Goal: Information Seeking & Learning: Learn about a topic

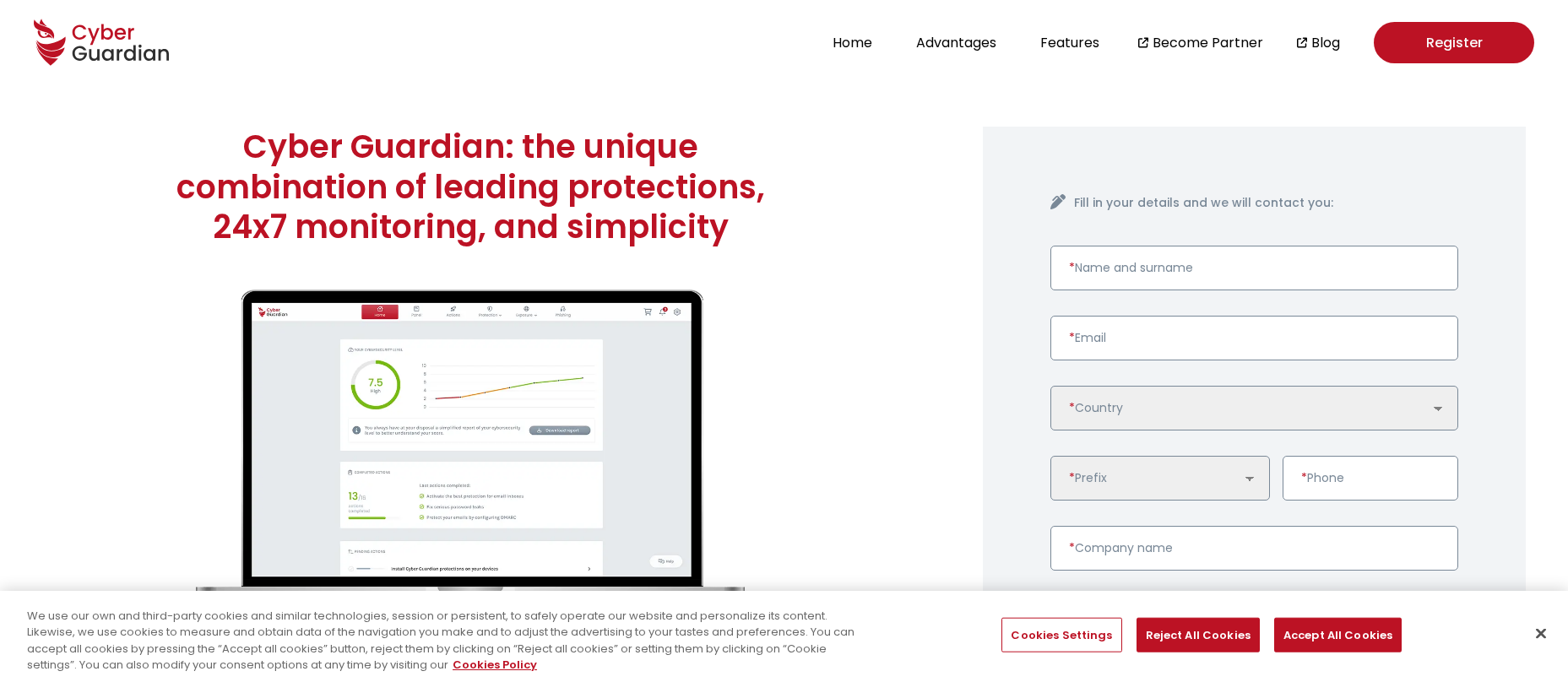
click at [858, 54] on ul "Home Advantages Features Become Partner Blog" at bounding box center [1084, 43] width 513 height 42
click at [856, 45] on button "Home" at bounding box center [852, 43] width 50 height 23
click at [1284, 620] on button "Accept All Cookies" at bounding box center [1337, 635] width 128 height 35
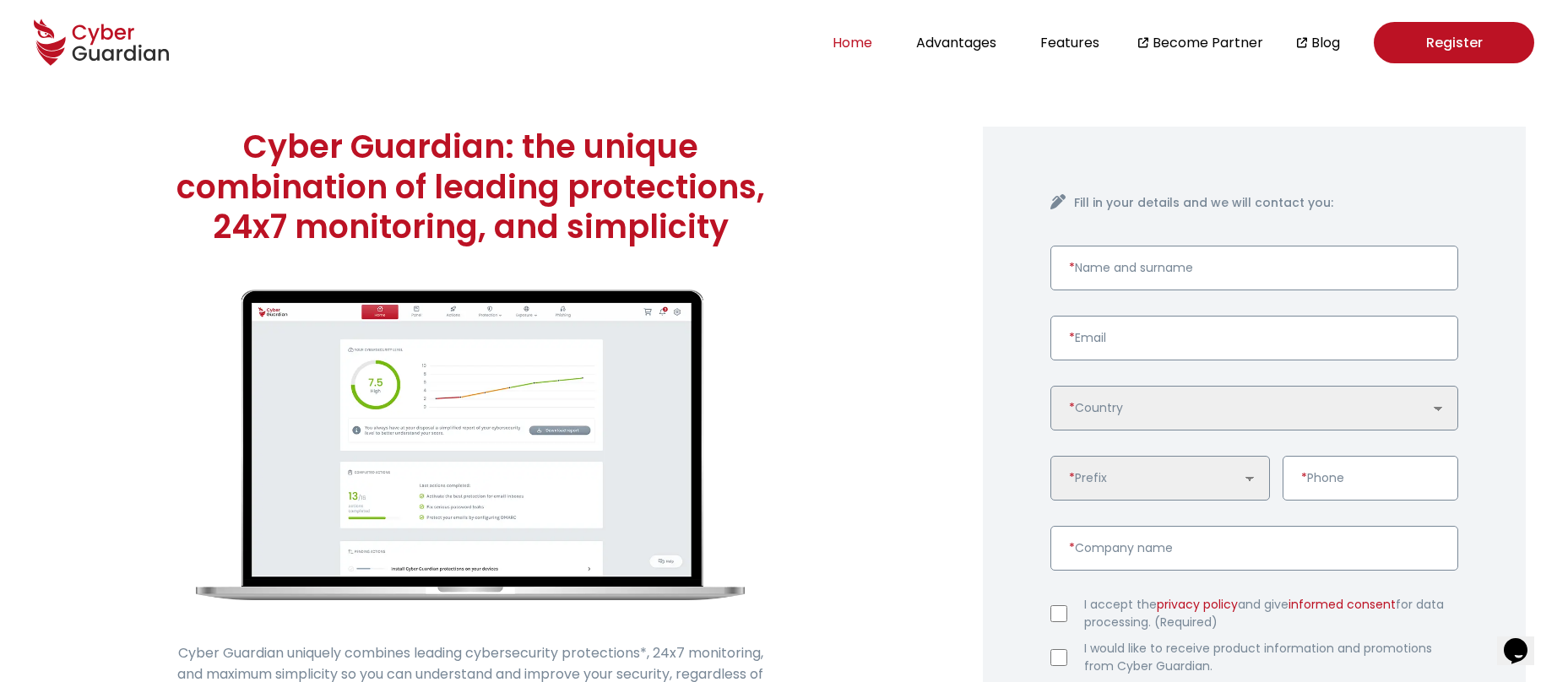
click at [866, 46] on button "Home" at bounding box center [852, 43] width 50 height 23
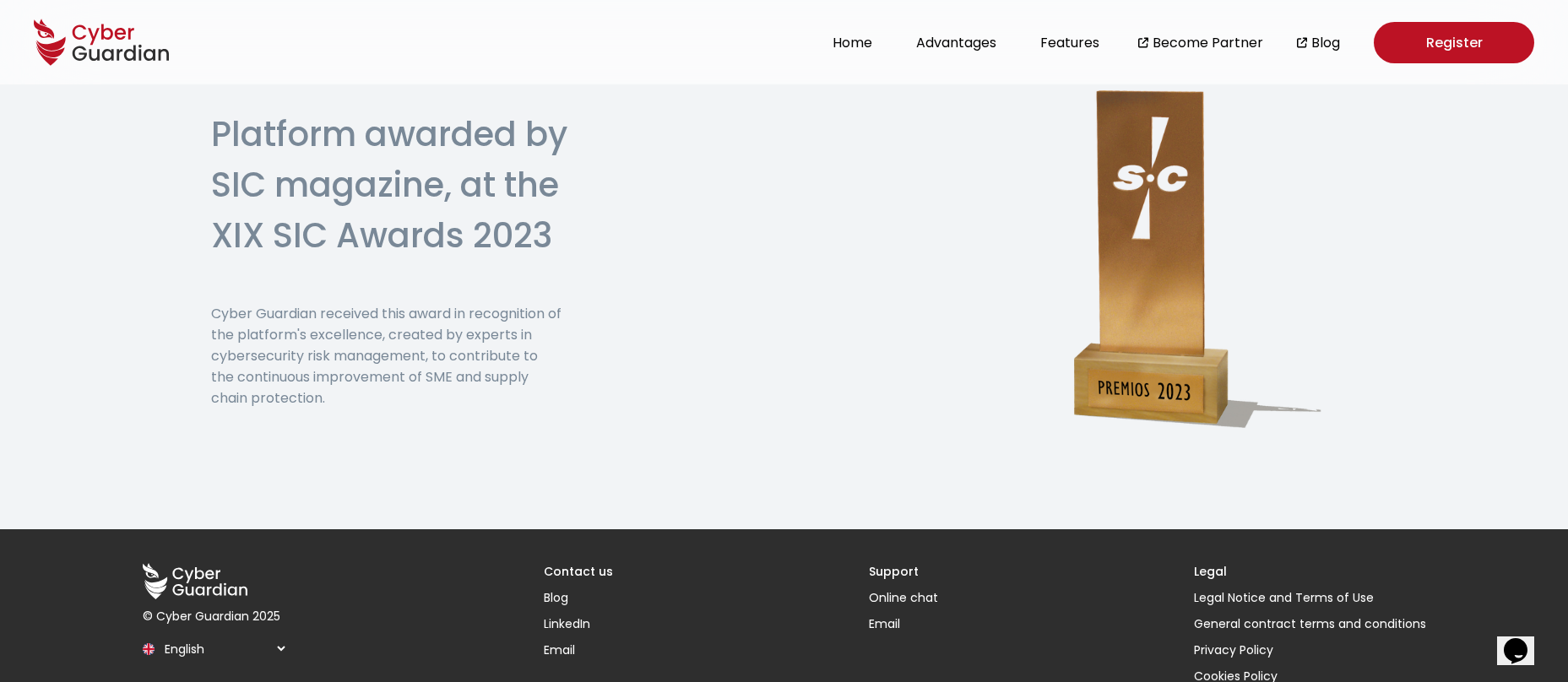
scroll to position [4252, 0]
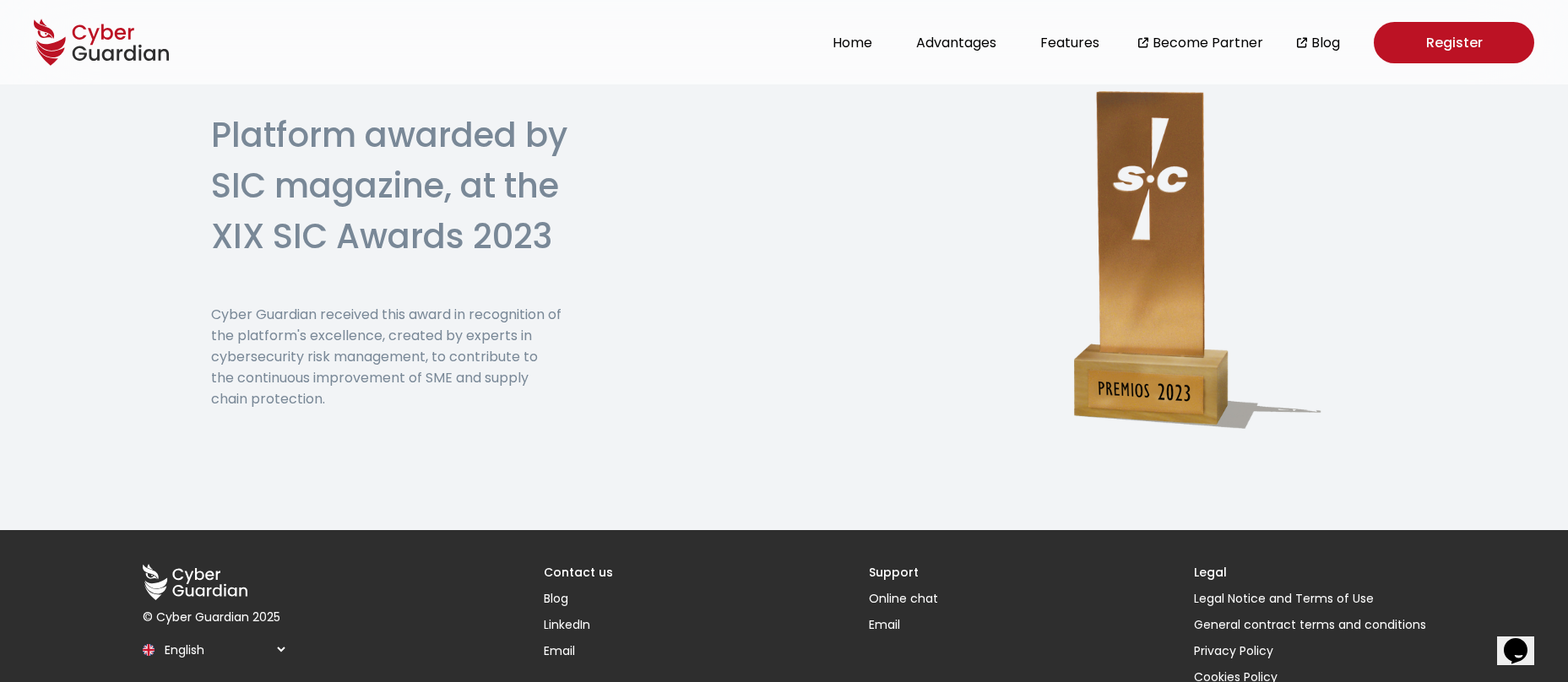
click at [994, 54] on ul "Home Advantages Features Become Partner Blog" at bounding box center [1084, 43] width 513 height 42
click at [992, 44] on button "Advantages" at bounding box center [956, 43] width 90 height 23
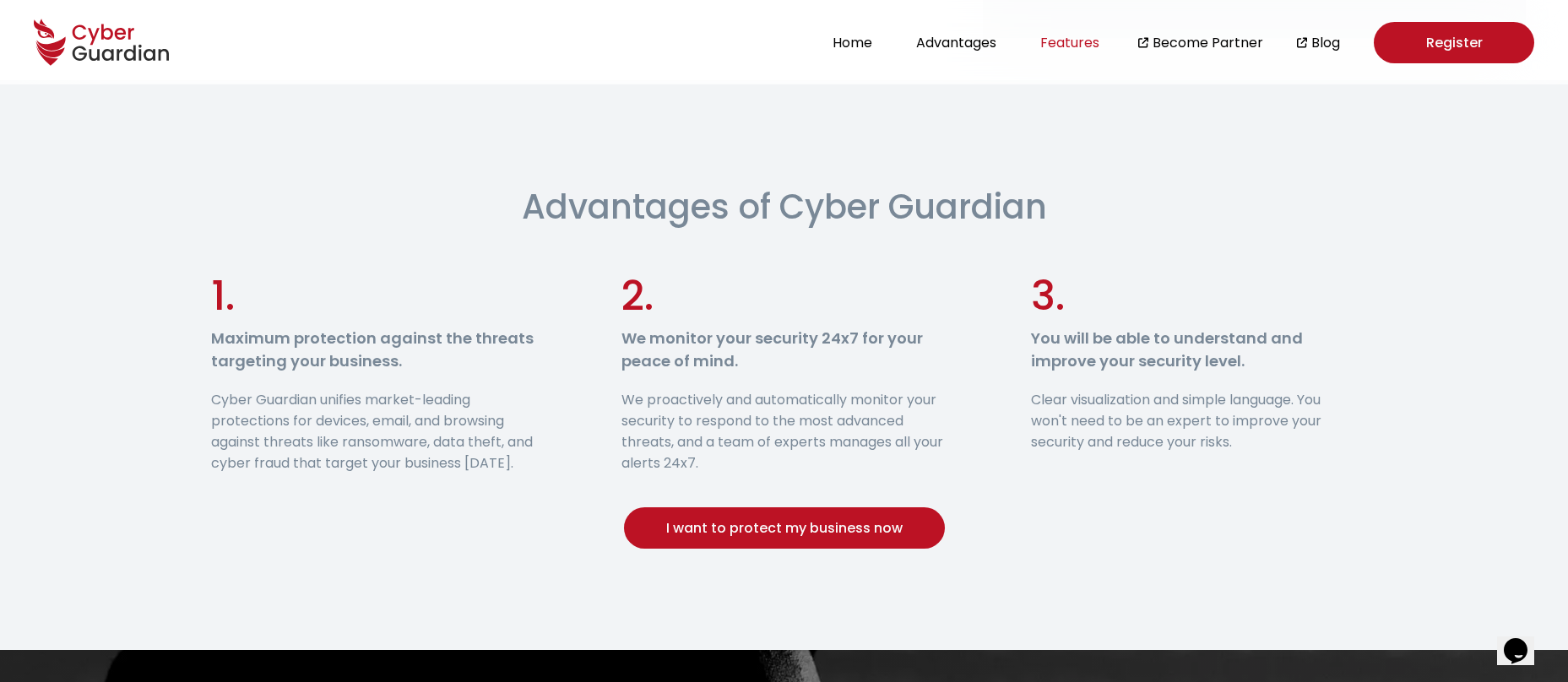
click at [1064, 39] on button "Features" at bounding box center [1069, 43] width 69 height 23
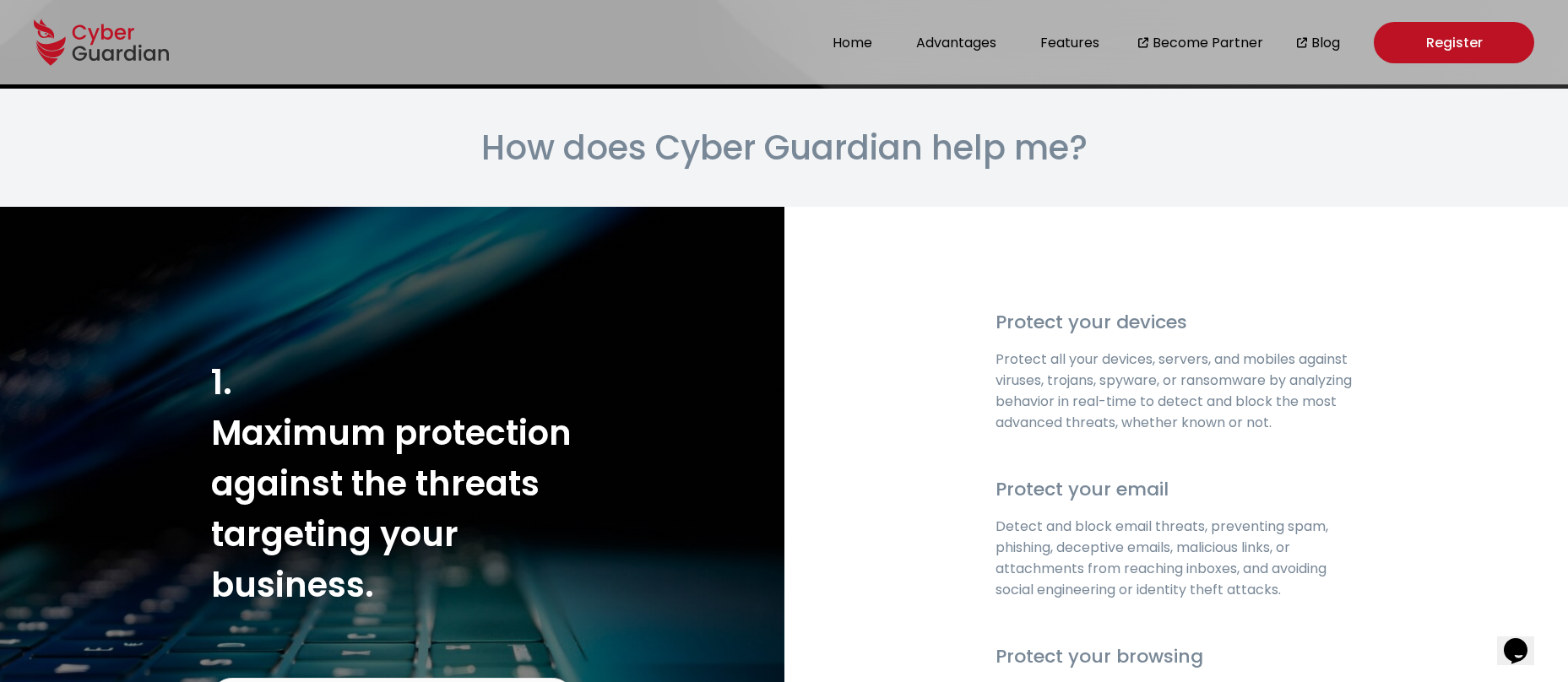
scroll to position [2002, 0]
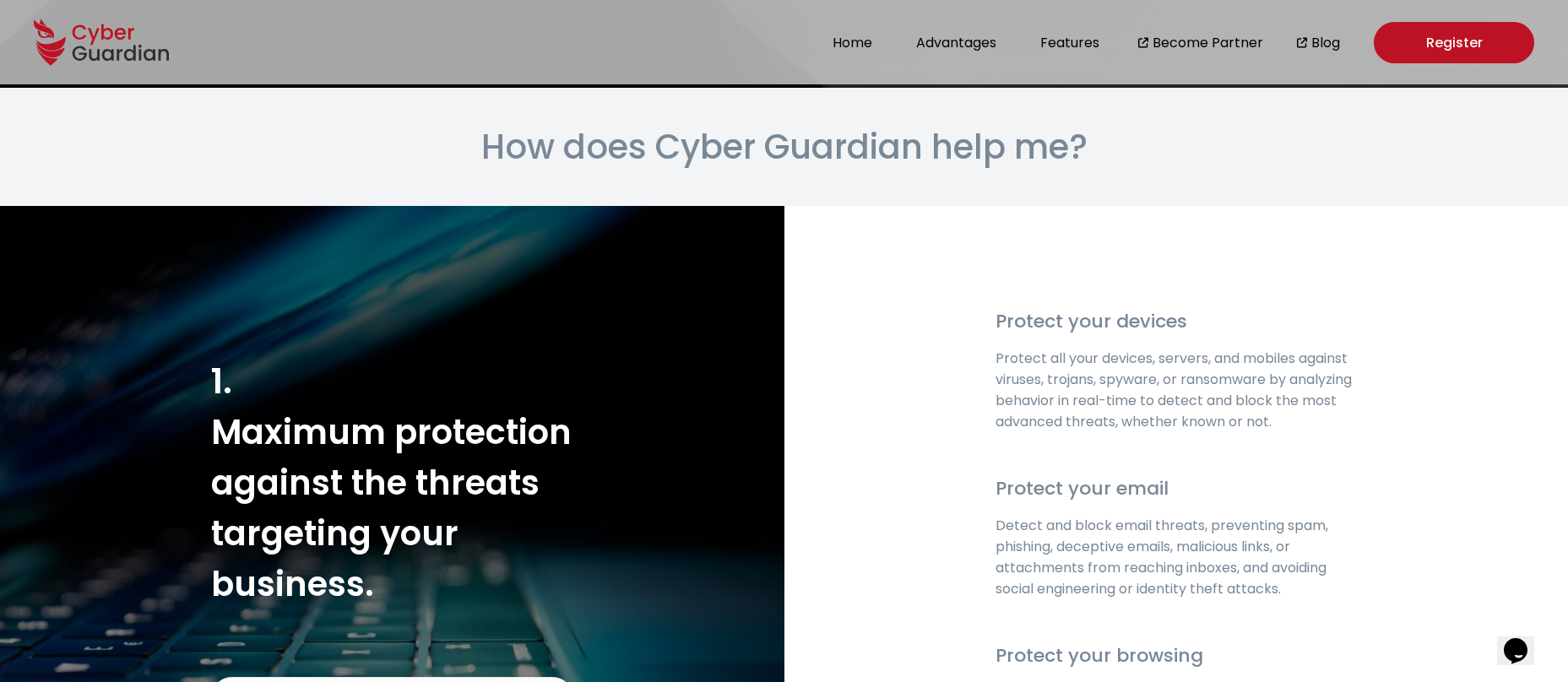
click at [1126, 182] on h2 "How does Cyber Guardian help me?" at bounding box center [784, 147] width 1568 height 118
click at [1136, 175] on h2 "How does Cyber Guardian help me?" at bounding box center [784, 147] width 1568 height 118
click at [1125, 144] on h2 "How does Cyber Guardian help me?" at bounding box center [784, 147] width 1568 height 118
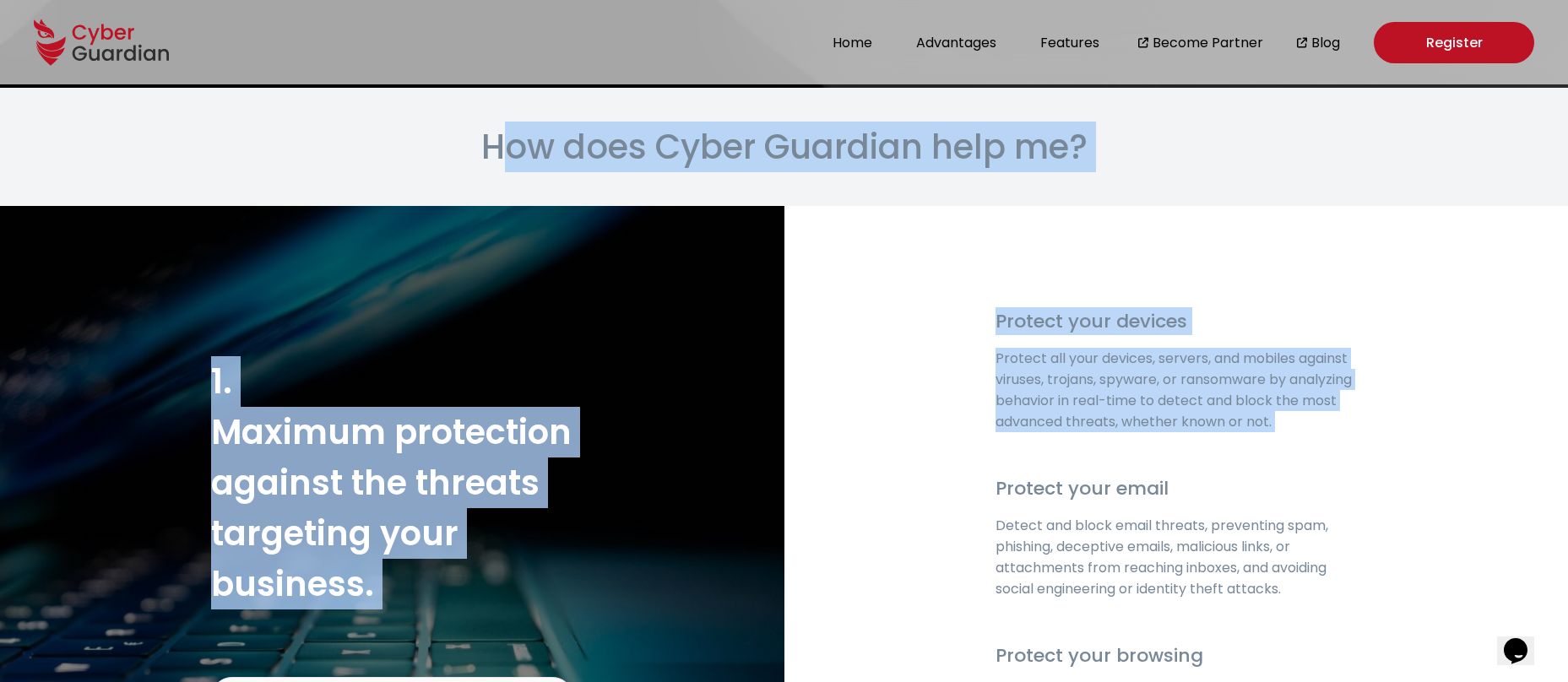
drag, startPoint x: 1125, startPoint y: 144, endPoint x: 1117, endPoint y: 413, distance: 269.1
click at [1117, 413] on p "Protect all your devices, servers, and mobiles against viruses, trojans, spywar…" at bounding box center [1176, 390] width 362 height 84
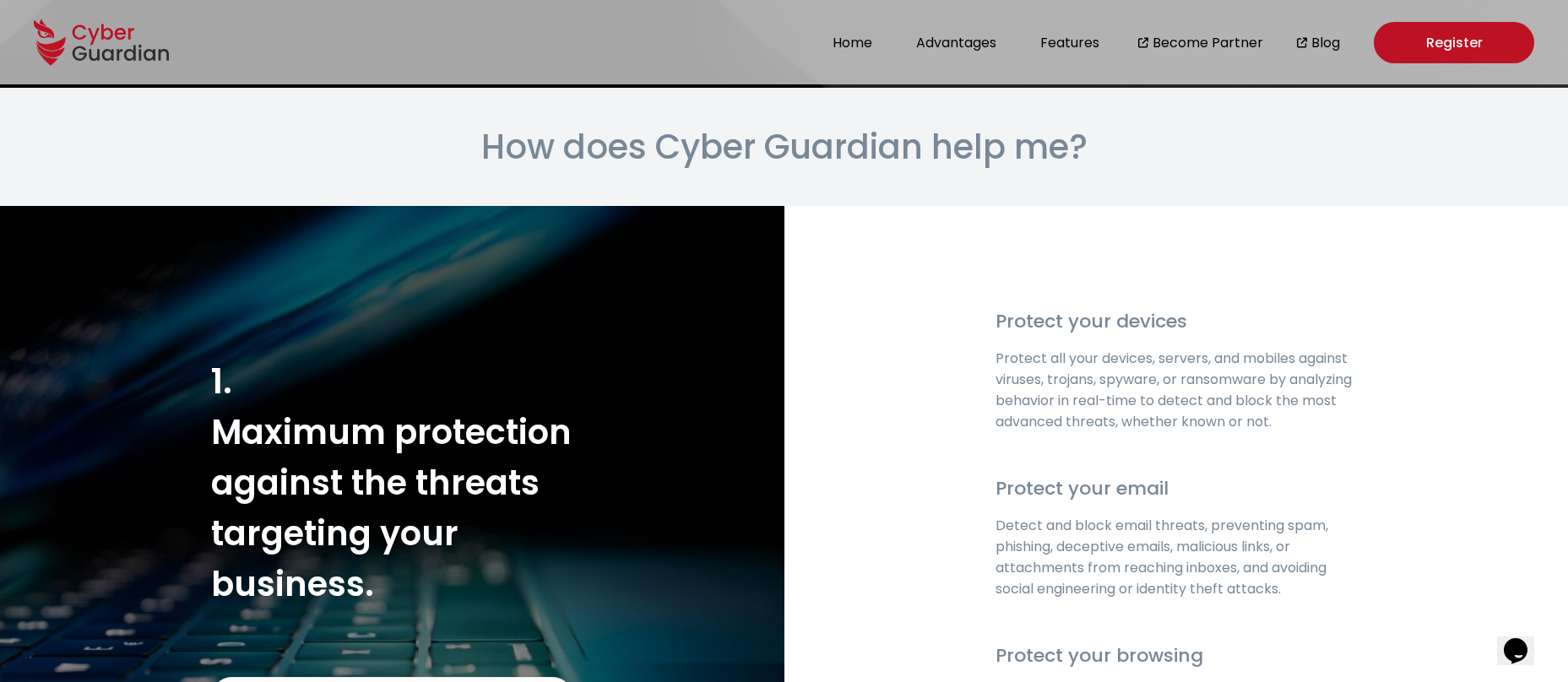
click at [1117, 413] on p "Protect all your devices, servers, and mobiles against viruses, trojans, spywar…" at bounding box center [1176, 390] width 362 height 84
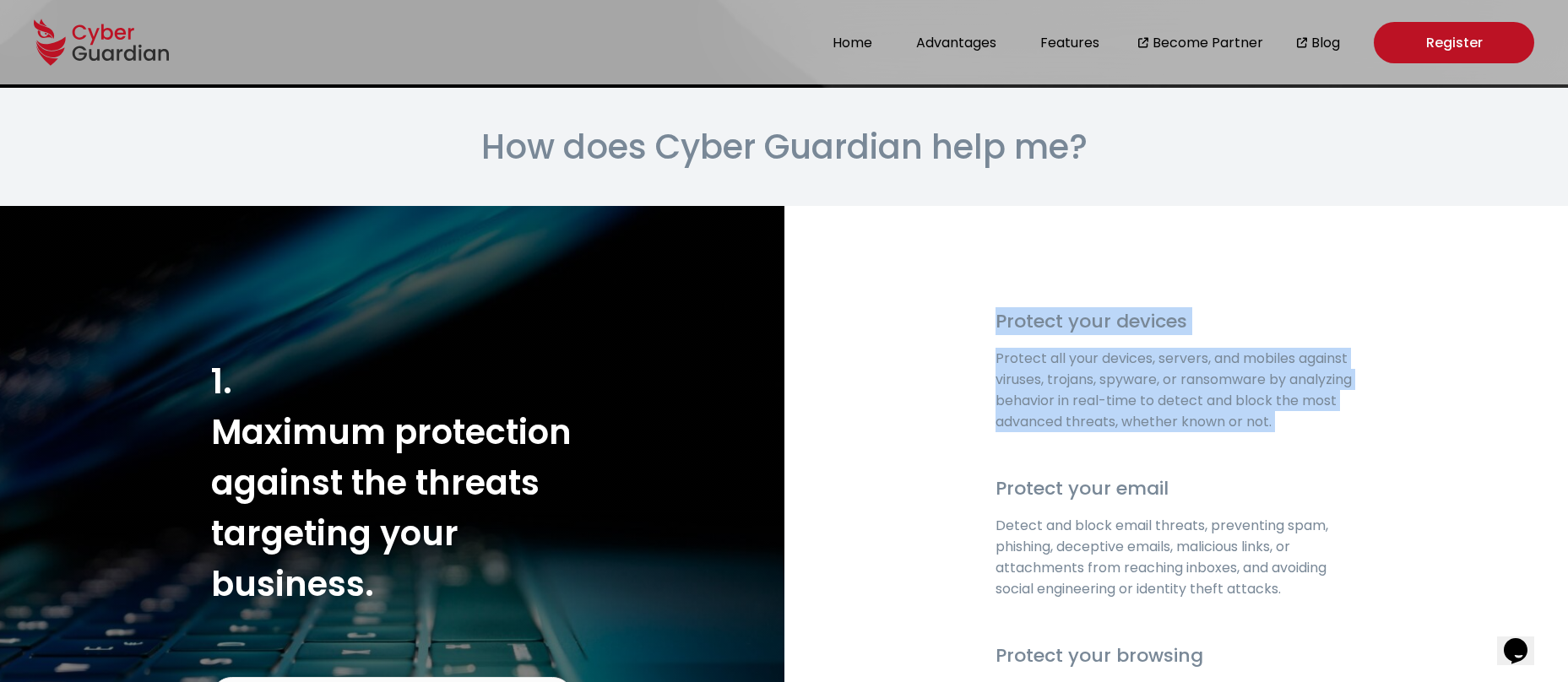
drag, startPoint x: 1117, startPoint y: 413, endPoint x: 1088, endPoint y: 324, distance: 93.6
click at [1088, 324] on div "Protect your devices Protect all your devices, servers, and mobiles against vir…" at bounding box center [1176, 370] width 362 height 125
click at [1088, 324] on h4 "Protect your devices" at bounding box center [1176, 321] width 362 height 27
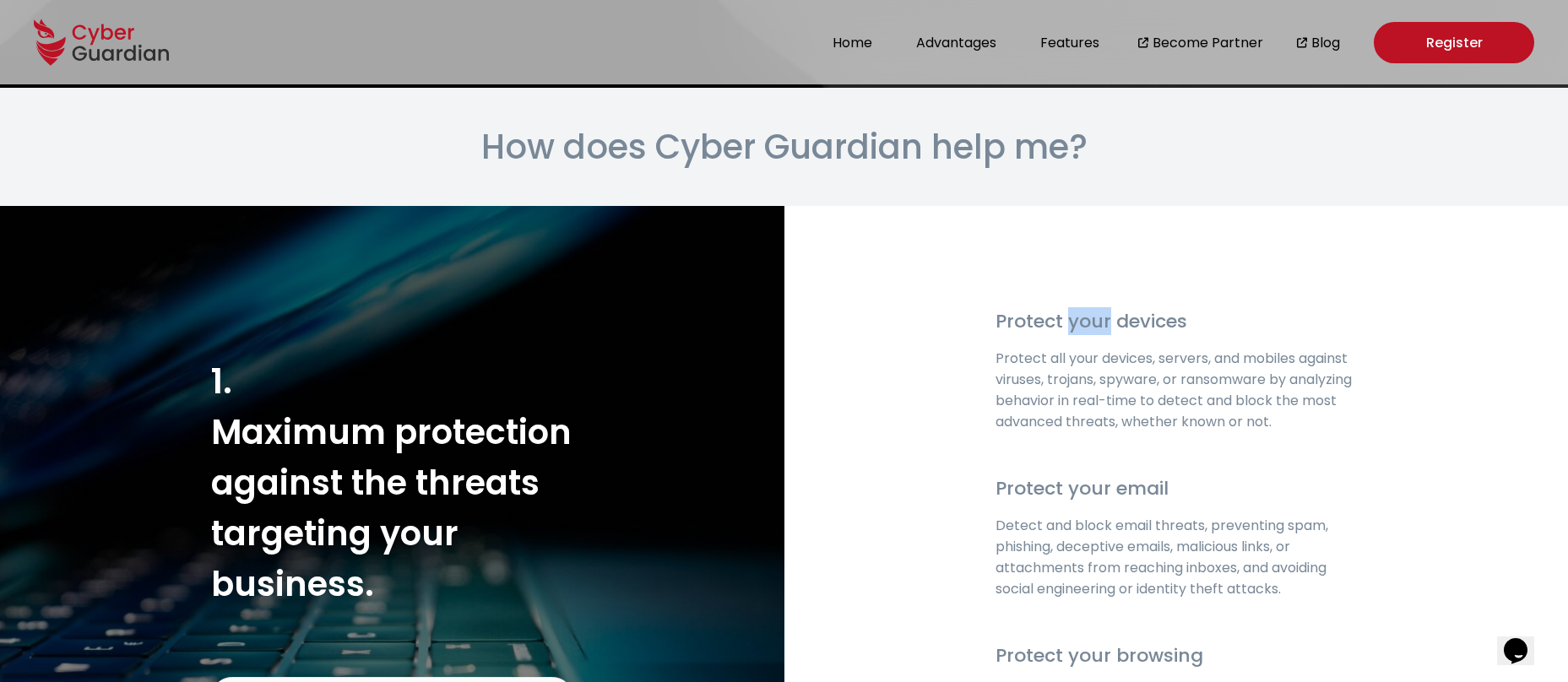
click at [1088, 324] on h4 "Protect your devices" at bounding box center [1176, 321] width 362 height 27
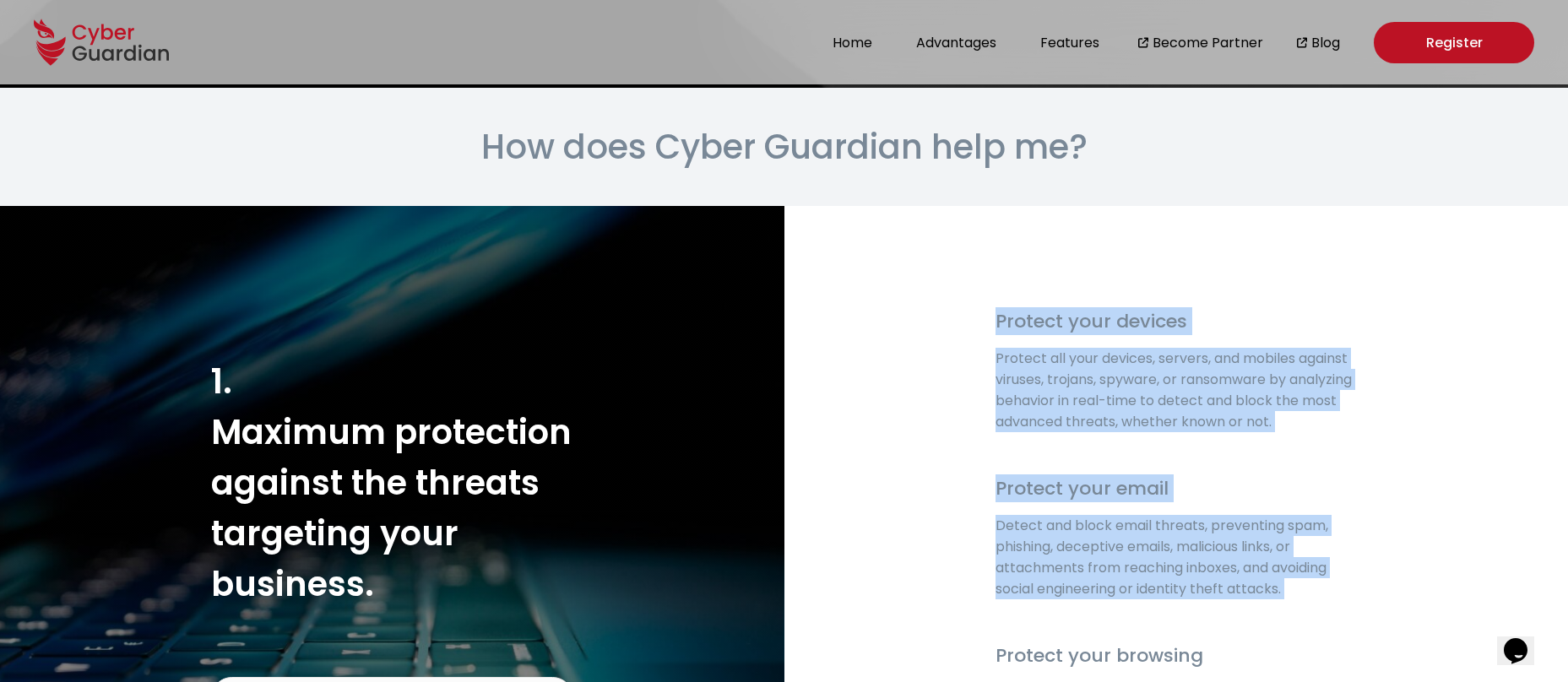
drag, startPoint x: 1088, startPoint y: 324, endPoint x: 1086, endPoint y: 568, distance: 244.0
click at [1086, 568] on div "Protect your devices Protect all your devices, servers, and mobiles against vir…" at bounding box center [1176, 537] width 784 height 662
click at [1086, 568] on p "Detect and block email threats, preventing spam, phishing, deceptive emails, ma…" at bounding box center [1176, 556] width 362 height 84
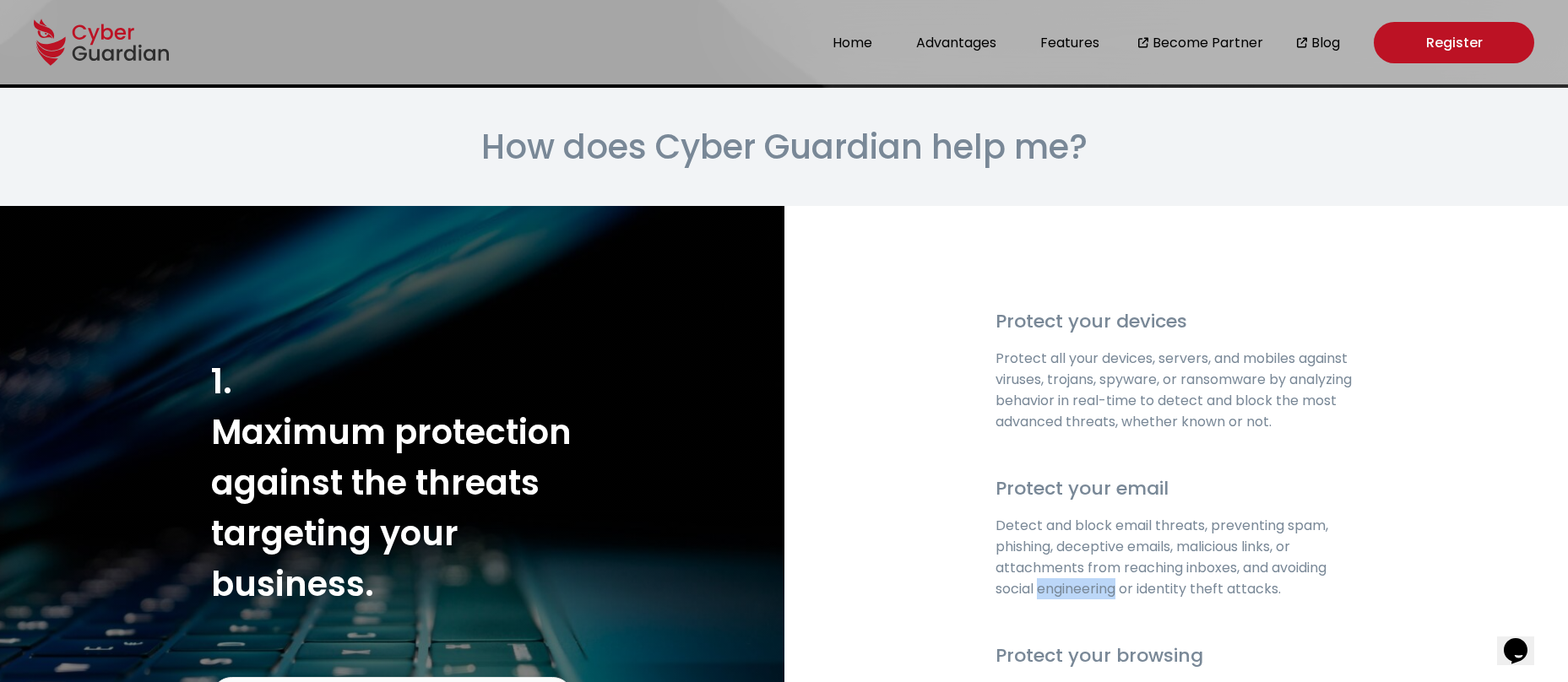
click at [1086, 568] on p "Detect and block email threats, preventing spam, phishing, deceptive emails, ma…" at bounding box center [1176, 556] width 362 height 84
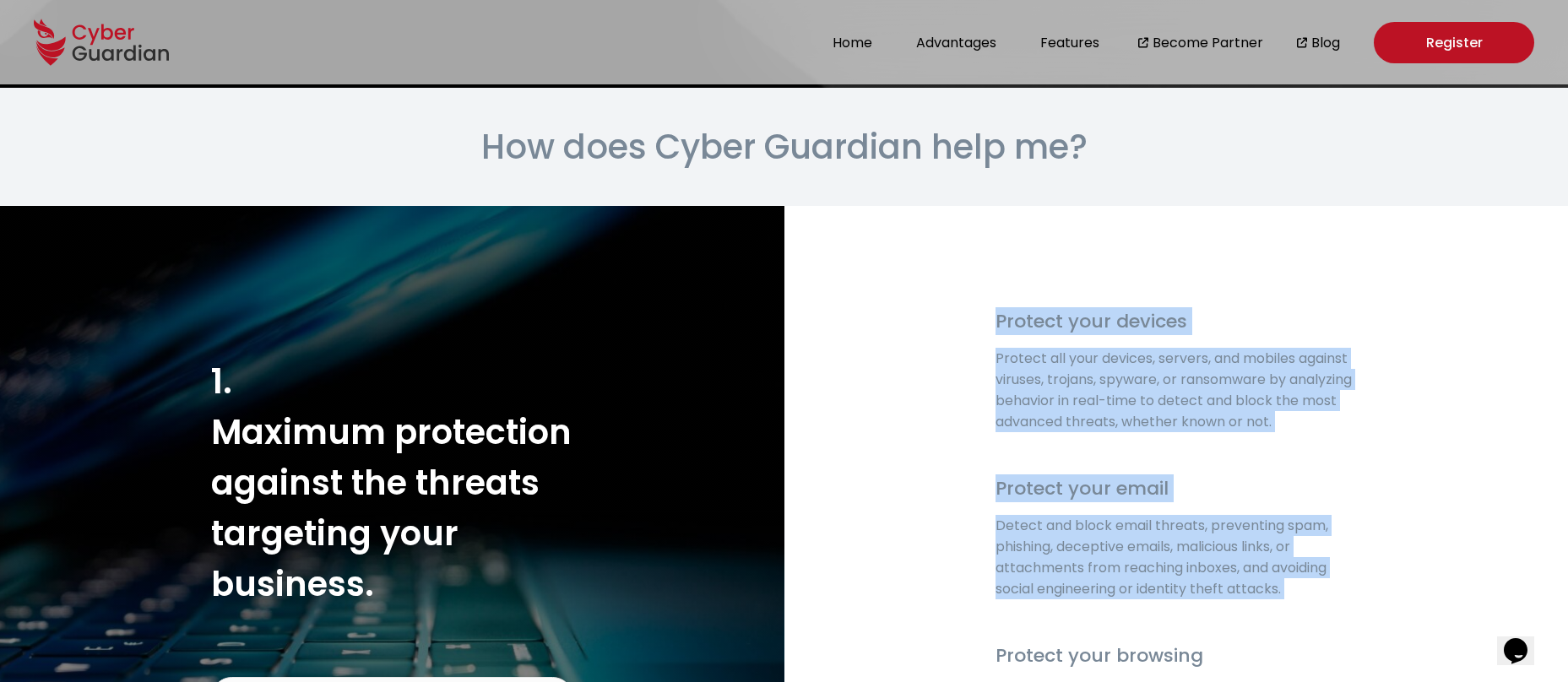
drag, startPoint x: 1086, startPoint y: 568, endPoint x: 1073, endPoint y: 324, distance: 244.3
click at [1073, 324] on div "Protect your devices Protect all your devices, servers, and mobiles against vir…" at bounding box center [1176, 537] width 784 height 662
